Goal: Task Accomplishment & Management: Manage account settings

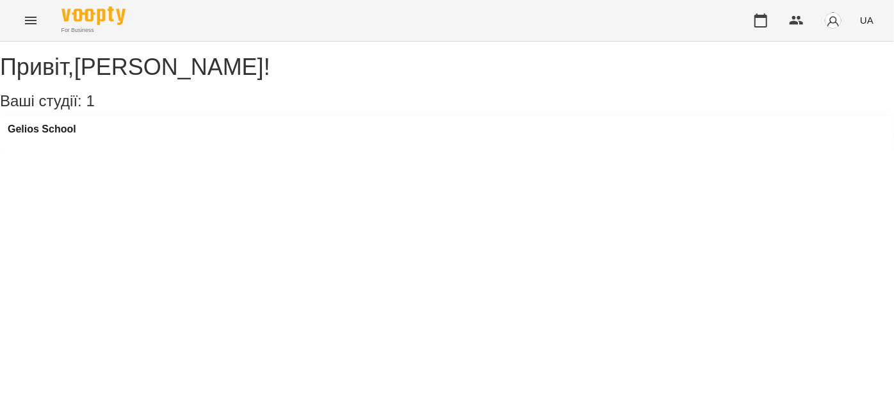
click at [26, 18] on icon "Menu" at bounding box center [30, 20] width 15 height 15
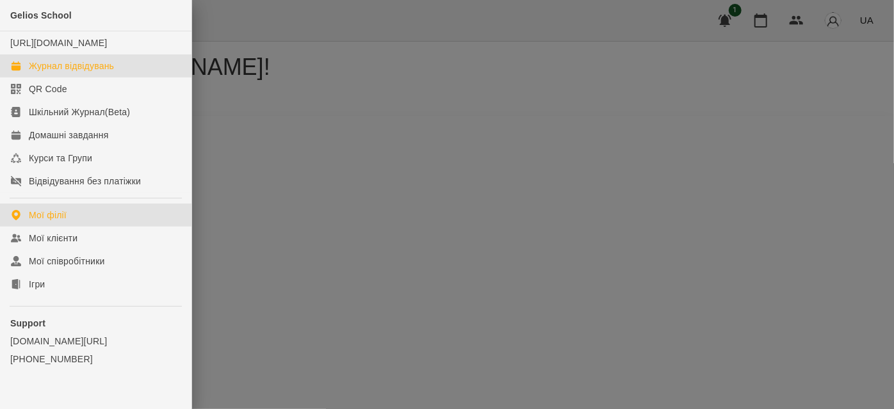
click at [54, 72] on div "Журнал відвідувань" at bounding box center [71, 66] width 85 height 13
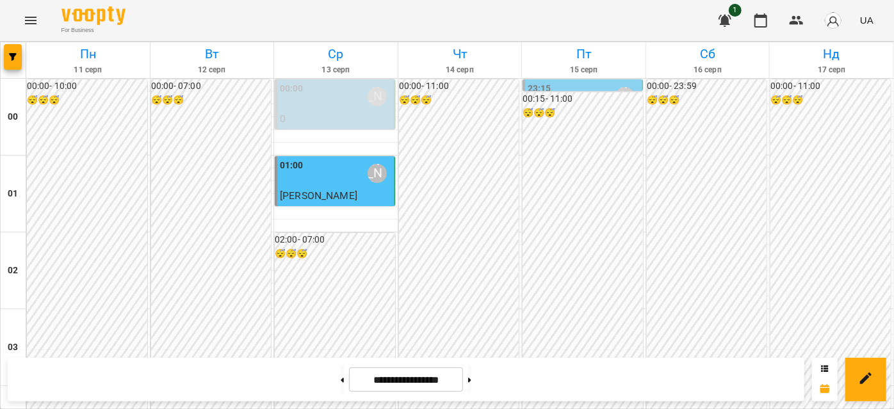
scroll to position [1339, 0]
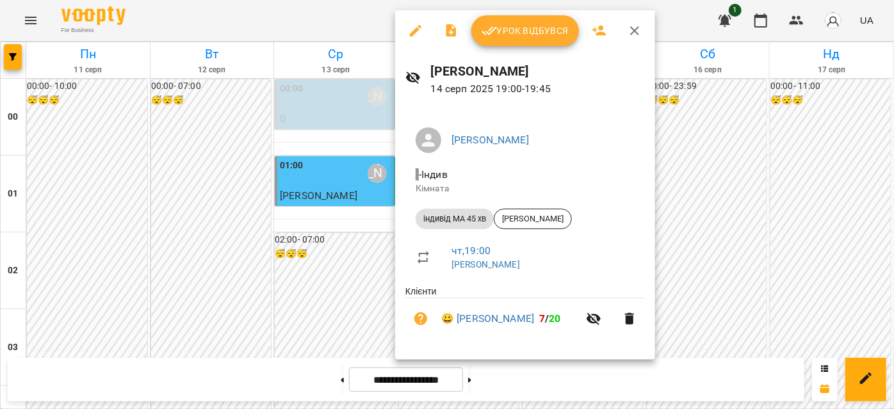
click at [505, 31] on span "Урок відбувся" at bounding box center [525, 30] width 87 height 15
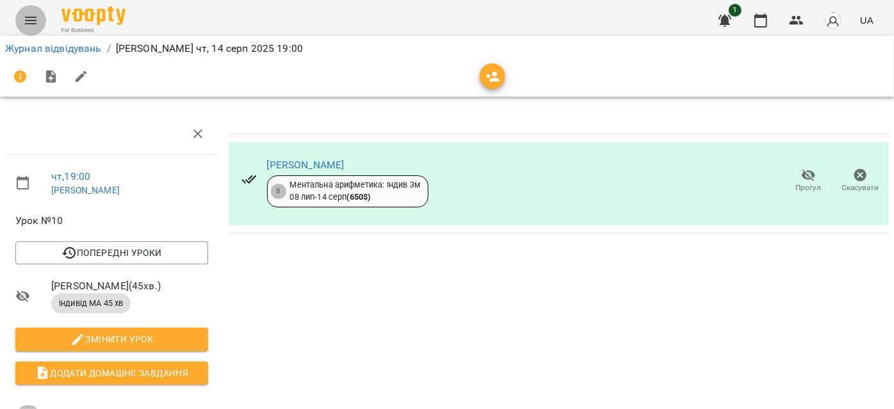
click at [39, 18] on button "Menu" at bounding box center [30, 20] width 31 height 31
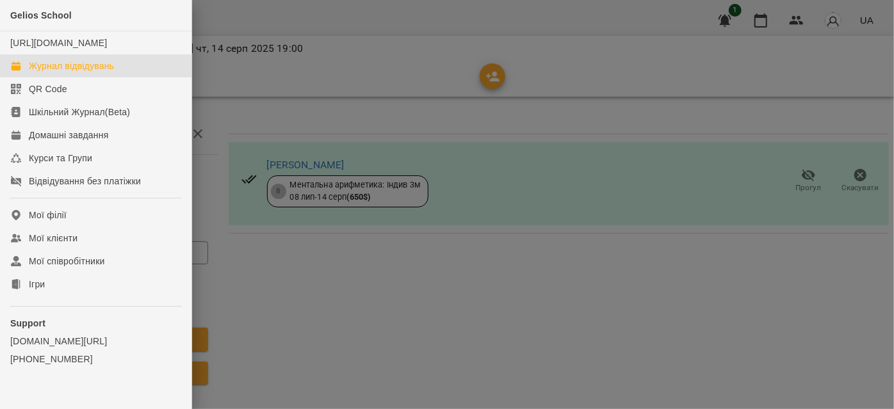
click at [70, 72] on div "Журнал відвідувань" at bounding box center [71, 66] width 85 height 13
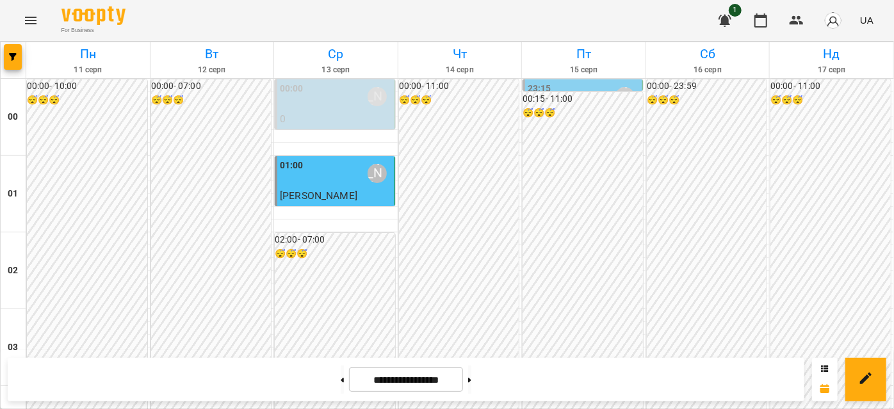
scroll to position [1339, 0]
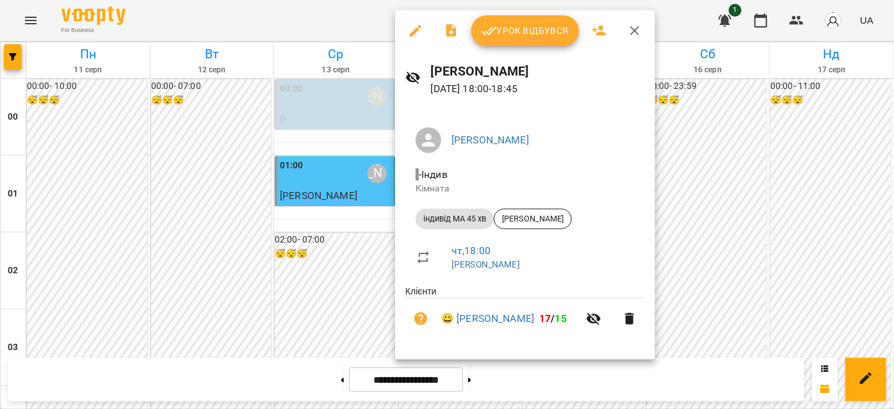
click at [504, 27] on span "Урок відбувся" at bounding box center [525, 30] width 87 height 15
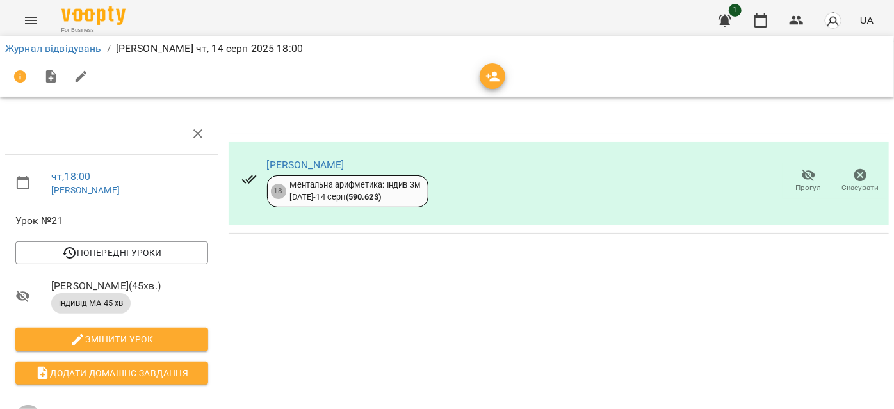
click at [796, 183] on span "Прогул" at bounding box center [809, 188] width 26 height 11
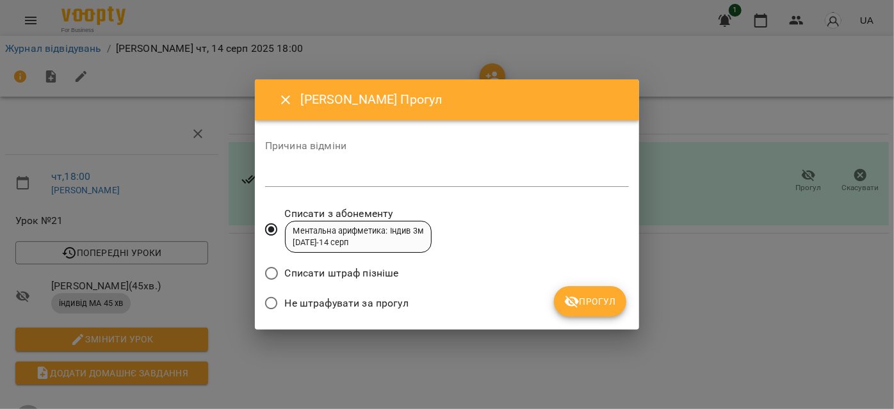
click at [607, 307] on span "Прогул" at bounding box center [590, 301] width 52 height 15
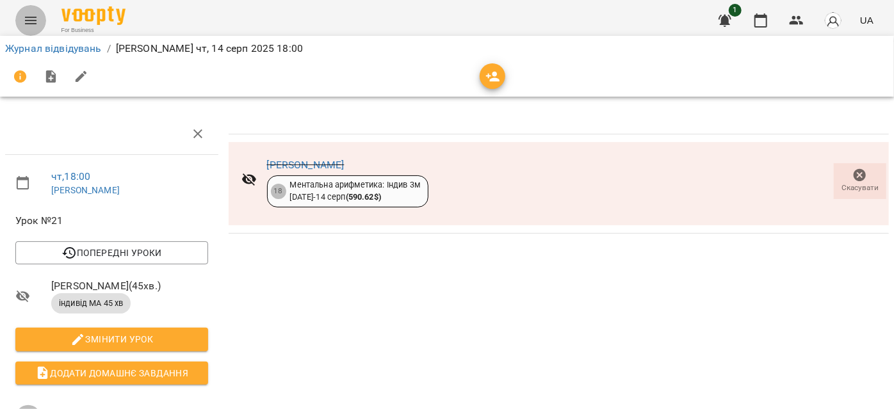
click at [26, 18] on icon "Menu" at bounding box center [30, 20] width 15 height 15
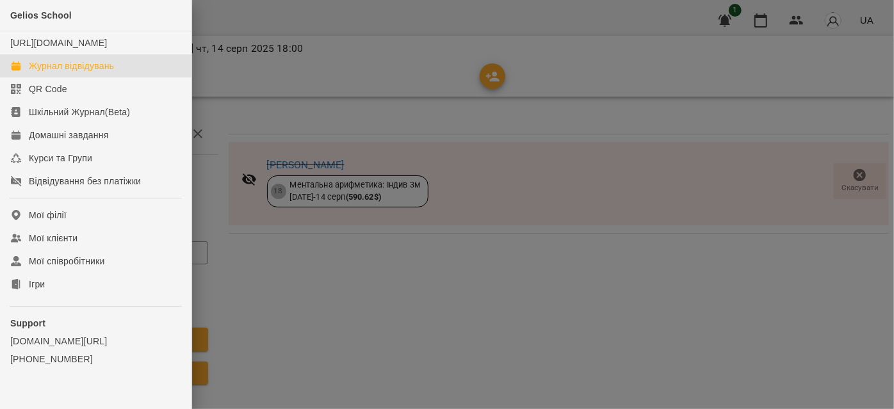
click at [46, 72] on div "Журнал відвідувань" at bounding box center [71, 66] width 85 height 13
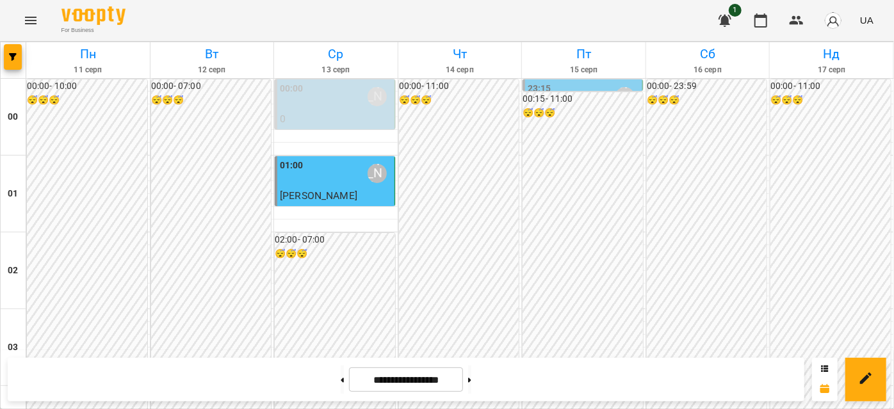
scroll to position [1455, 0]
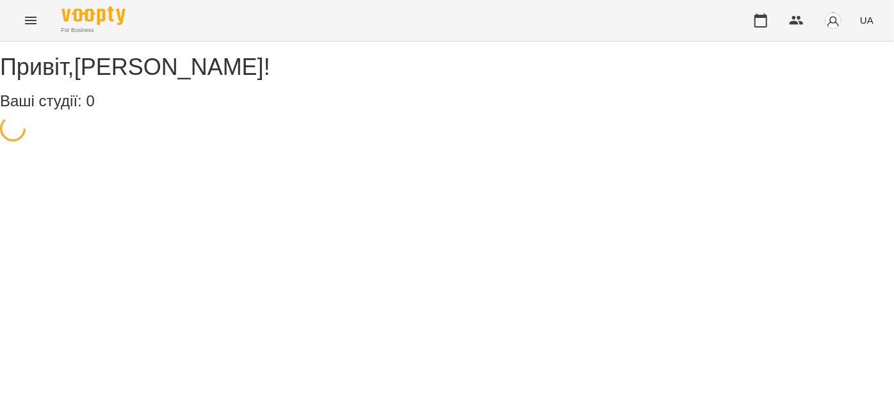
click at [37, 24] on icon "Menu" at bounding box center [30, 20] width 15 height 15
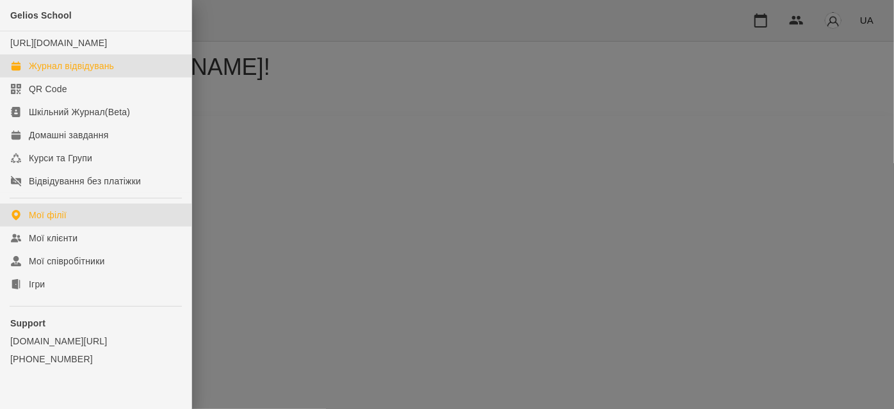
click at [37, 72] on div "Журнал відвідувань" at bounding box center [71, 66] width 85 height 13
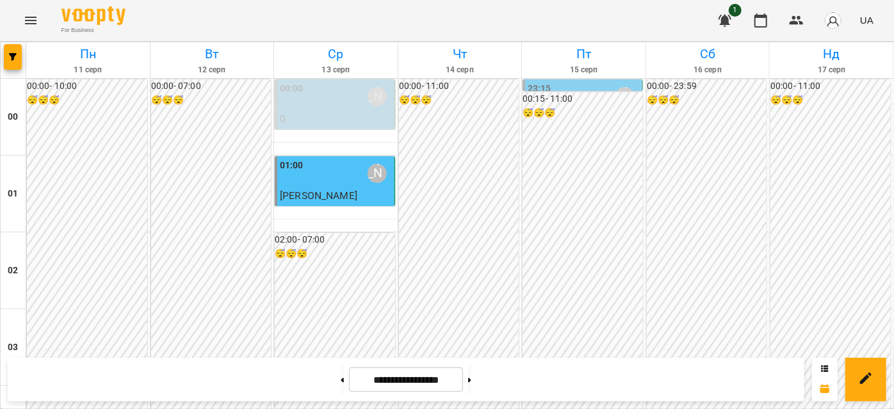
scroll to position [1455, 0]
click at [471, 378] on icon at bounding box center [469, 380] width 3 height 5
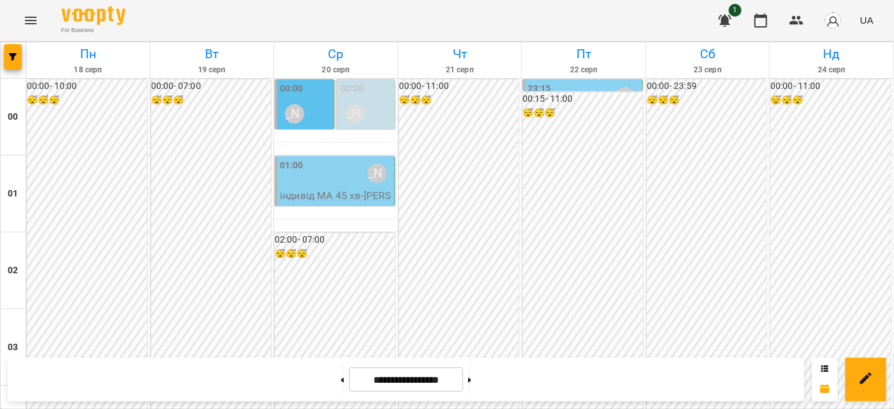
scroll to position [1105, 0]
click at [384, 33] on div "For Business 1 UA" at bounding box center [447, 20] width 894 height 41
click at [471, 375] on button at bounding box center [469, 380] width 3 height 28
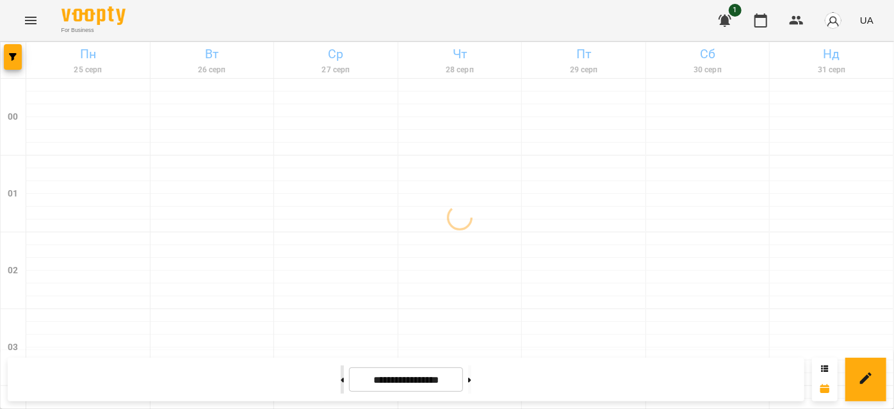
click at [341, 378] on button at bounding box center [342, 380] width 3 height 28
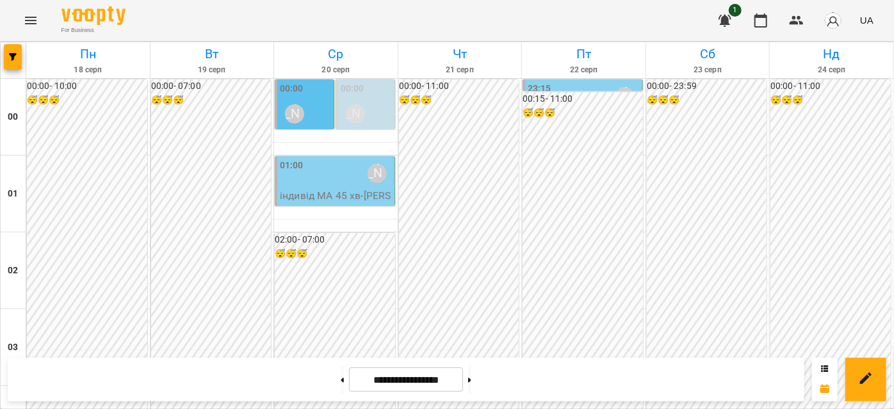
scroll to position [1513, 0]
click at [341, 382] on icon at bounding box center [342, 380] width 3 height 5
type input "**********"
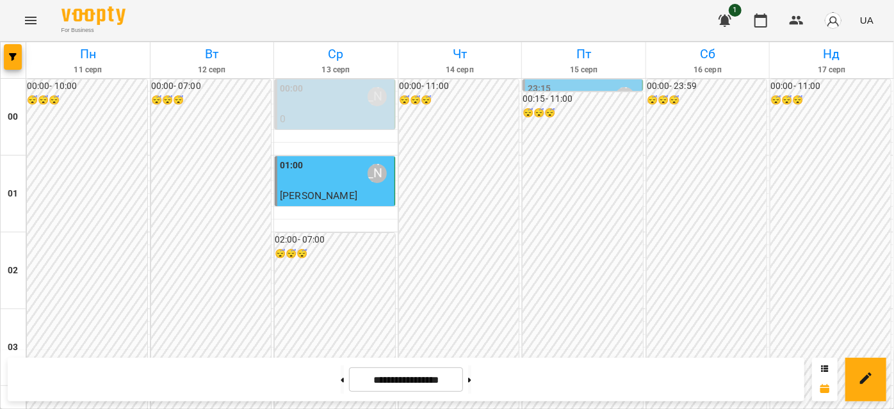
scroll to position [1105, 0]
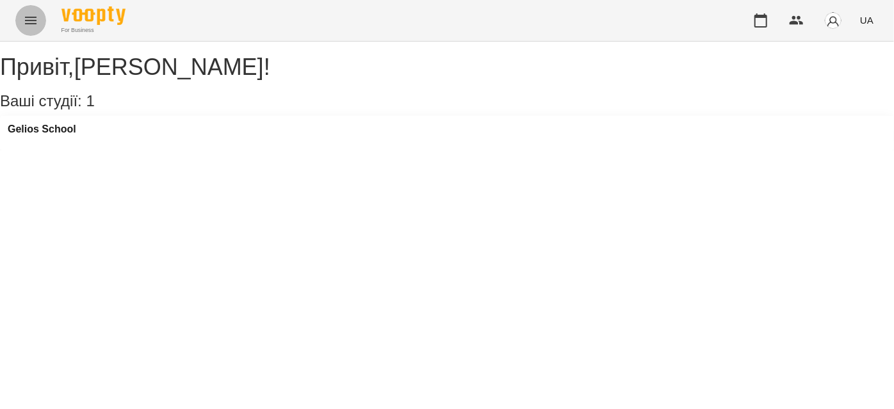
click at [17, 24] on button "Menu" at bounding box center [30, 20] width 31 height 31
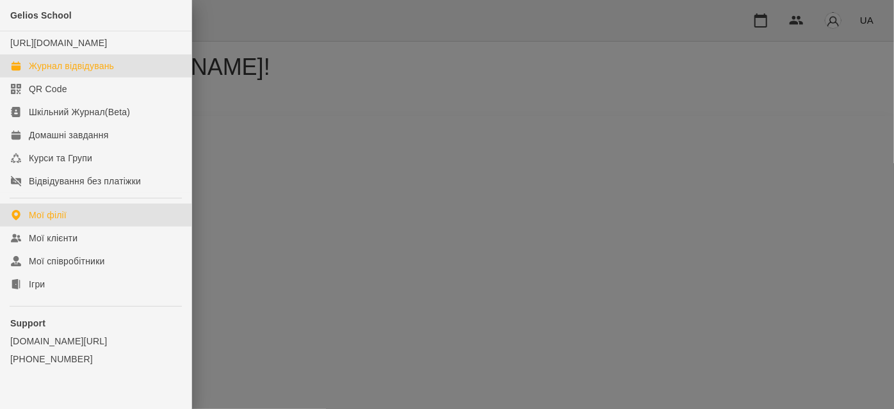
click at [38, 78] on link "Журнал відвідувань" at bounding box center [96, 65] width 192 height 23
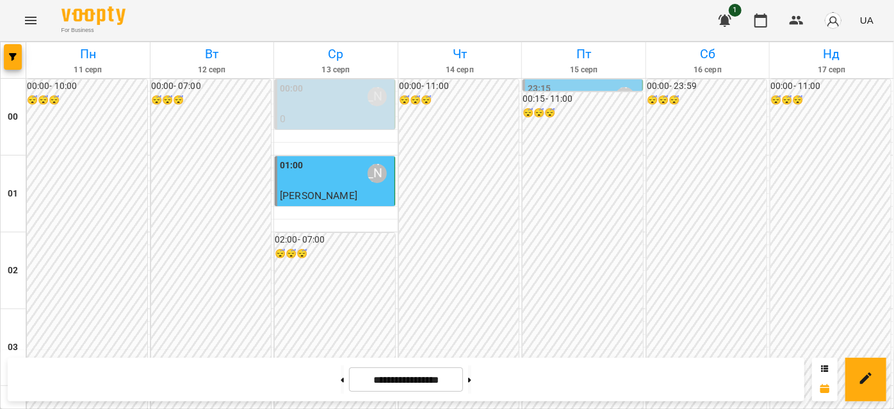
scroll to position [1514, 0]
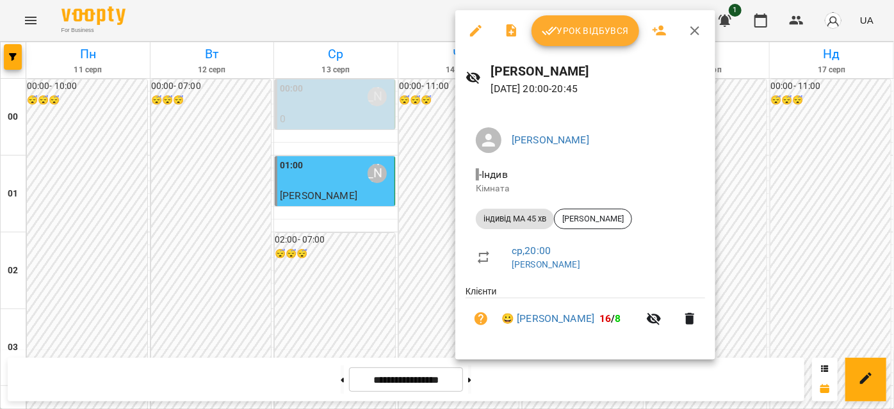
click at [694, 31] on icon "button" at bounding box center [695, 30] width 9 height 9
